Goal: Task Accomplishment & Management: Manage account settings

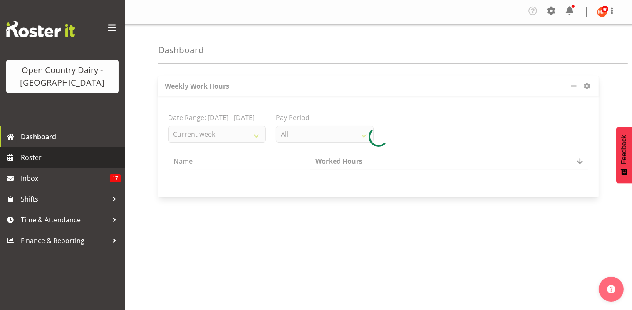
click at [87, 159] on span "Roster" at bounding box center [71, 157] width 100 height 12
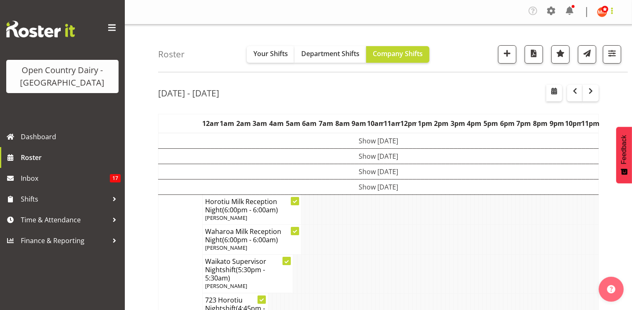
click at [613, 14] on span at bounding box center [612, 11] width 10 height 10
click at [584, 48] on link "Log Out" at bounding box center [577, 45] width 80 height 15
